Goal: Task Accomplishment & Management: Manage account settings

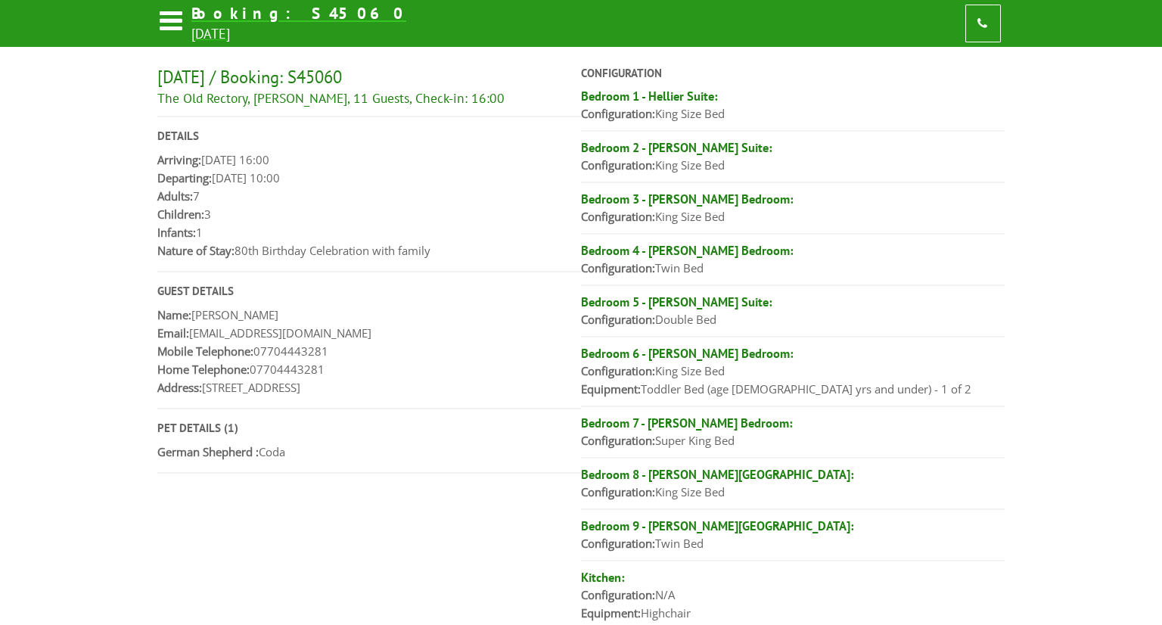
click at [167, 15] on icon at bounding box center [170, 24] width 26 height 36
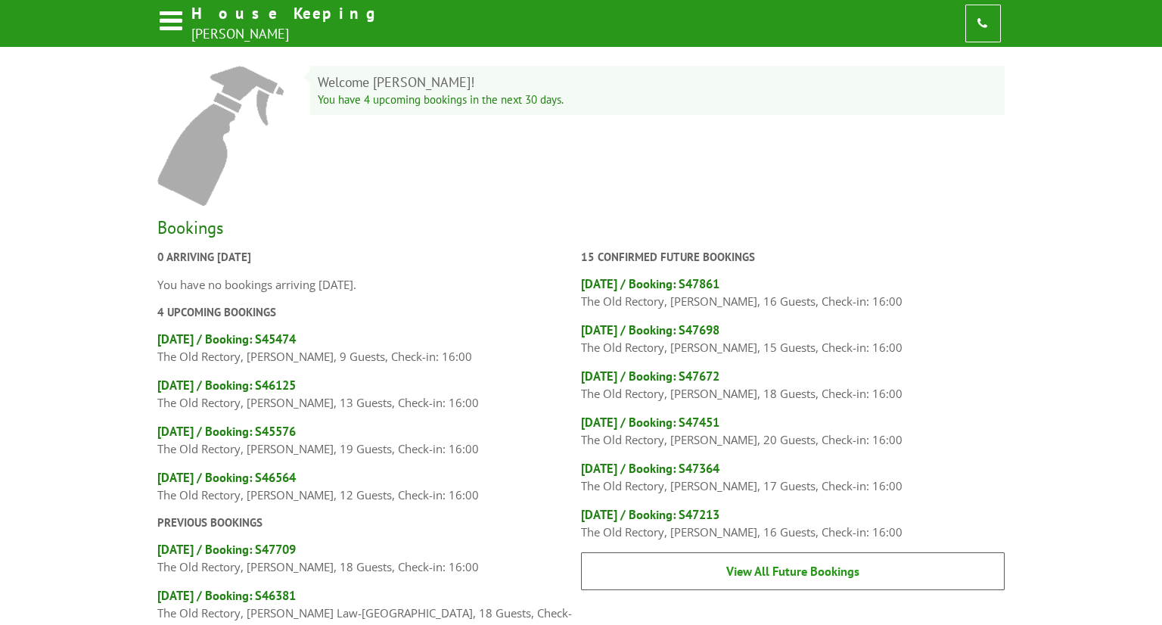
click at [797, 567] on link "View All Future Bookings" at bounding box center [793, 571] width 424 height 38
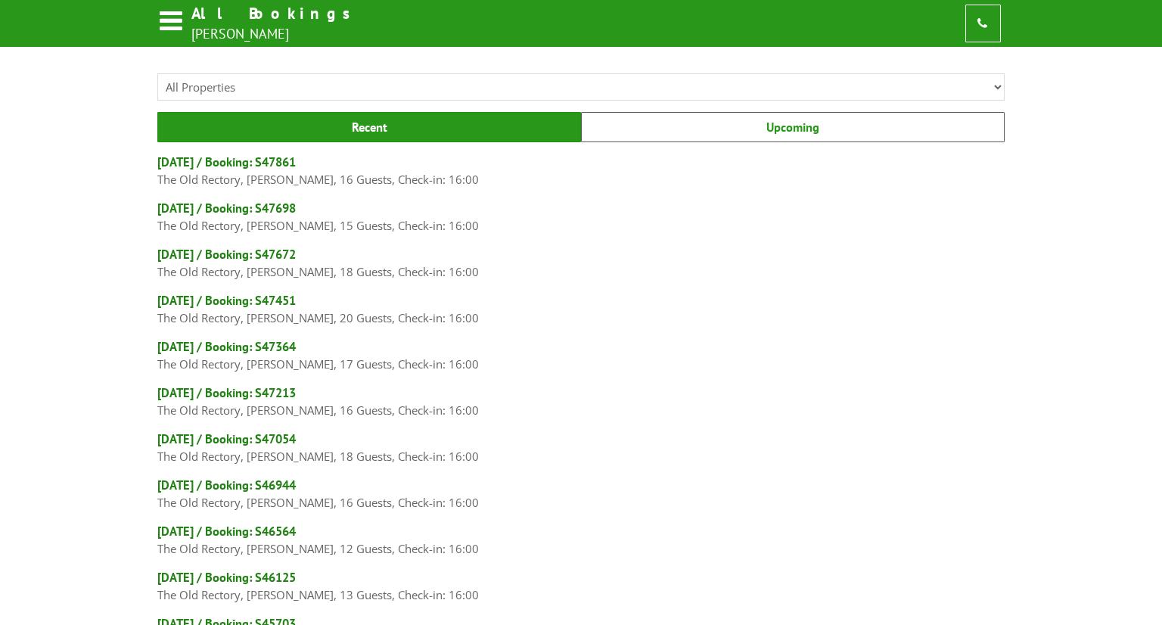
click at [705, 120] on link "Upcoming" at bounding box center [793, 127] width 424 height 30
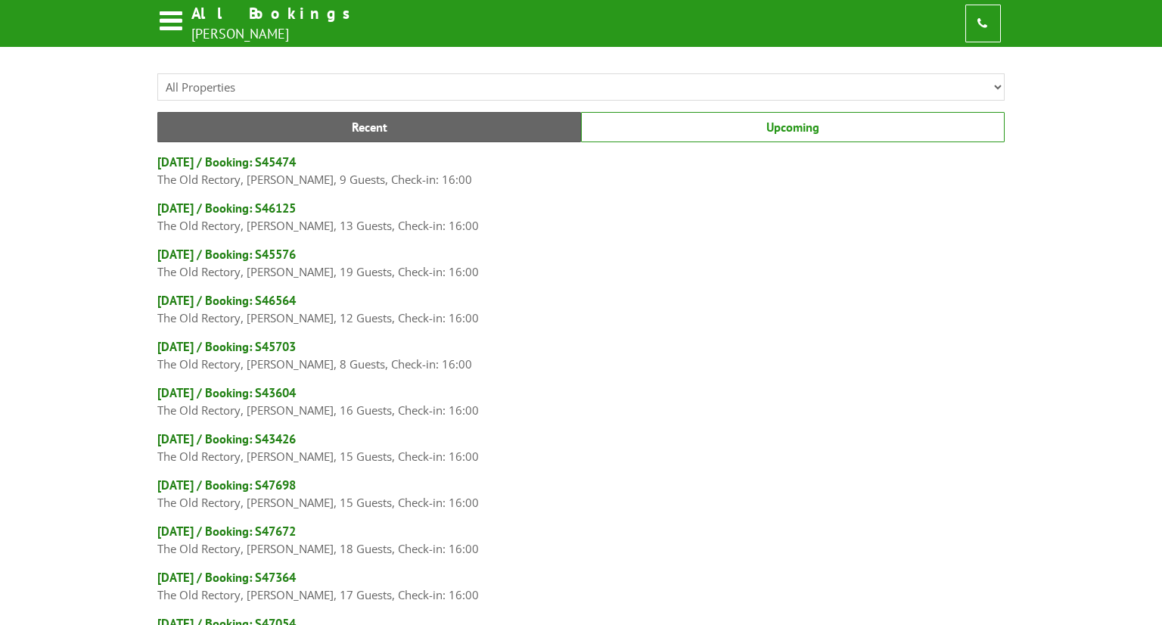
click at [638, 129] on link "Upcoming" at bounding box center [793, 127] width 424 height 30
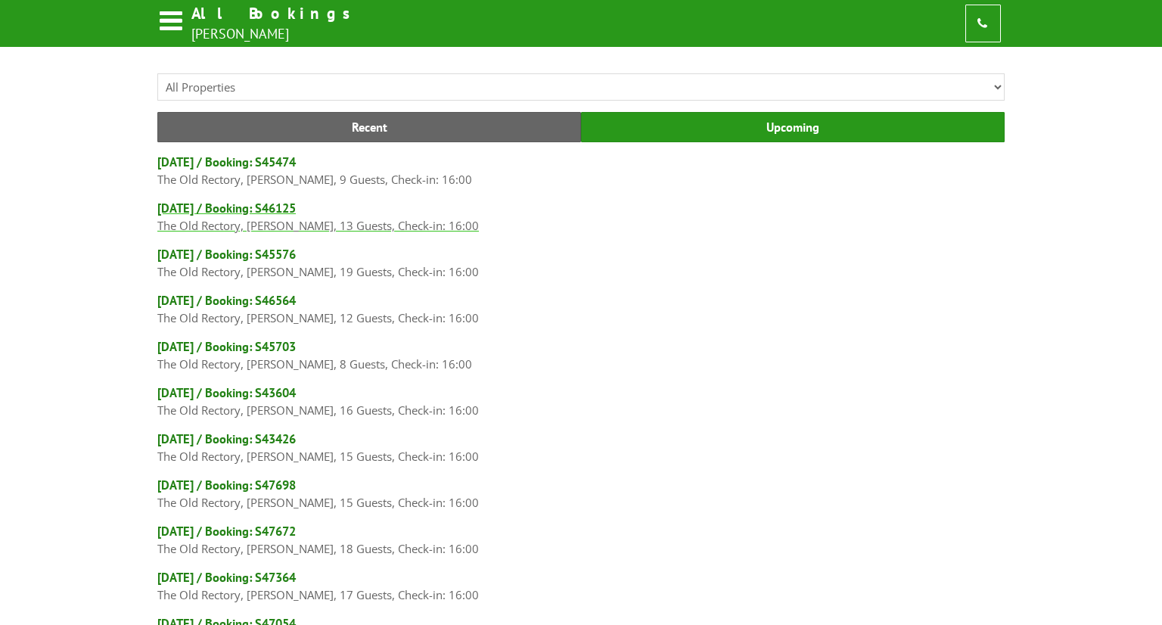
click at [204, 207] on h4 "[DATE] / Booking: S46125" at bounding box center [580, 208] width 847 height 17
click at [238, 205] on h4 "[DATE] / Booking: S46125" at bounding box center [580, 208] width 847 height 17
click at [239, 250] on h4 "[DATE] / Booking: S45576" at bounding box center [580, 254] width 847 height 17
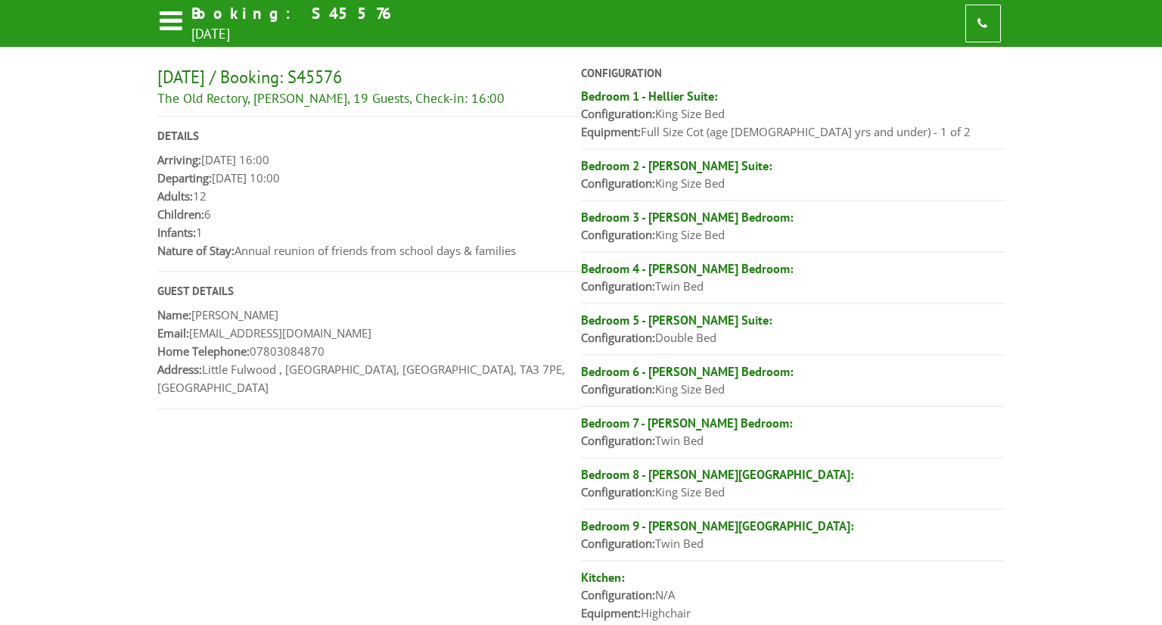
click at [302, 505] on div "[DATE] / Booking: S45576 The Old Rectory, [PERSON_NAME], 19 Guests, Check-in: 1…" at bounding box center [580, 405] width 847 height 678
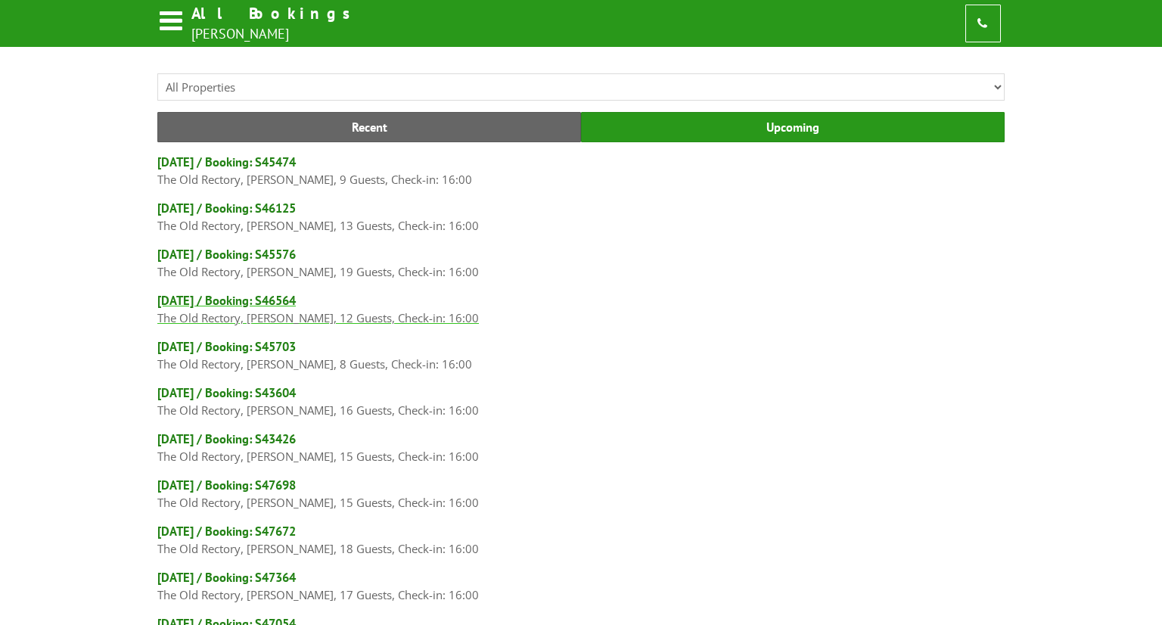
click at [257, 295] on h4 "[DATE] / Booking: S46564" at bounding box center [580, 300] width 847 height 17
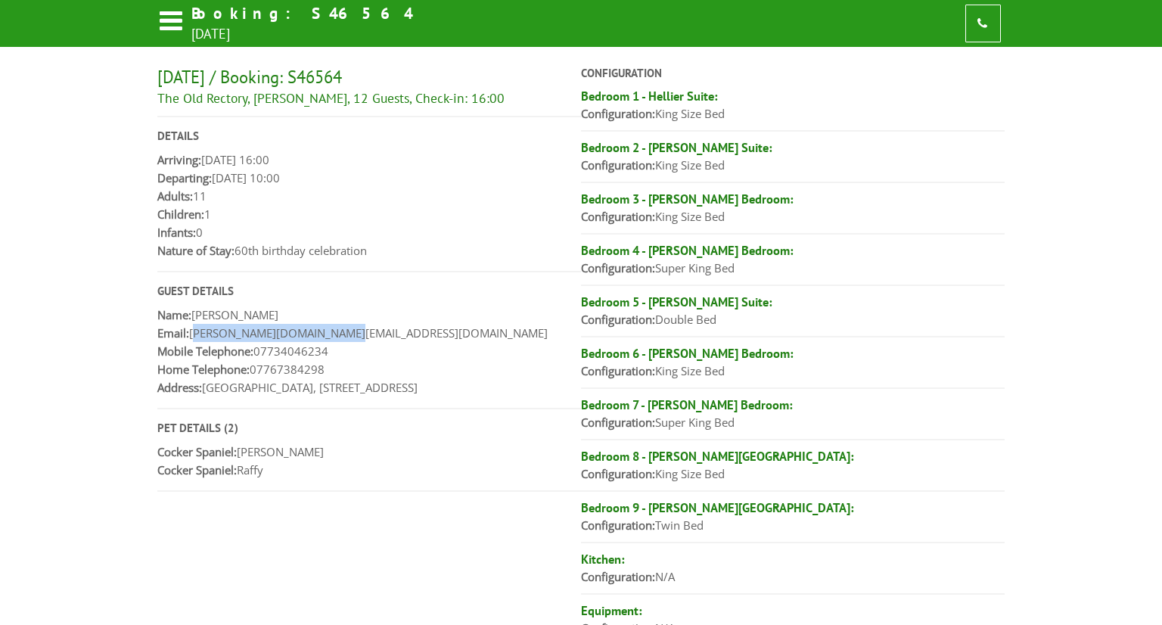
drag, startPoint x: 335, startPoint y: 331, endPoint x: 192, endPoint y: 335, distance: 143.0
click at [192, 335] on p "Email: [PERSON_NAME][DOMAIN_NAME][EMAIL_ADDRESS][DOMAIN_NAME]" at bounding box center [369, 333] width 424 height 18
copy p "[PERSON_NAME][DOMAIN_NAME][EMAIL_ADDRESS][DOMAIN_NAME]"
